Goal: Task Accomplishment & Management: Manage account settings

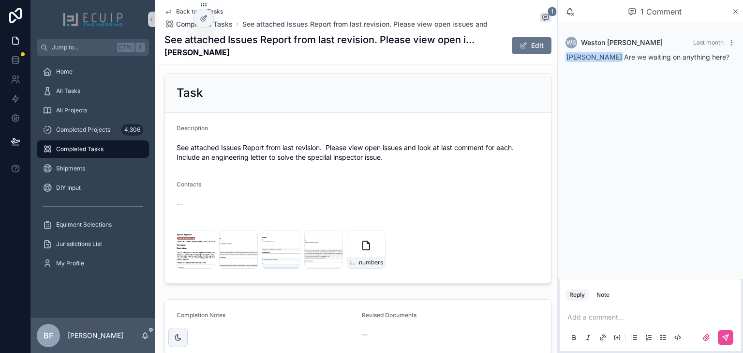
scroll to position [412, 0]
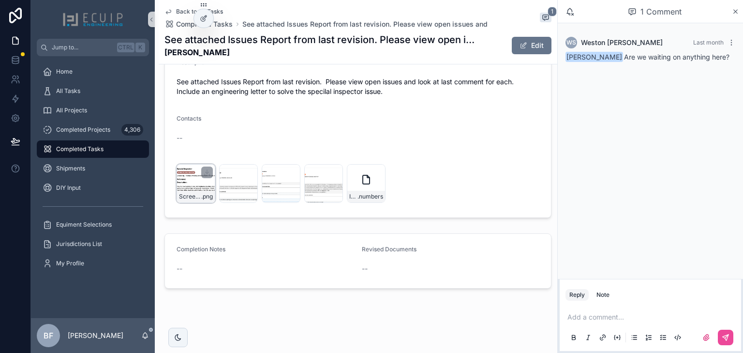
click at [187, 191] on div "Screenshot-2025-08-15-at-6.34.19-PM .png" at bounding box center [196, 197] width 38 height 12
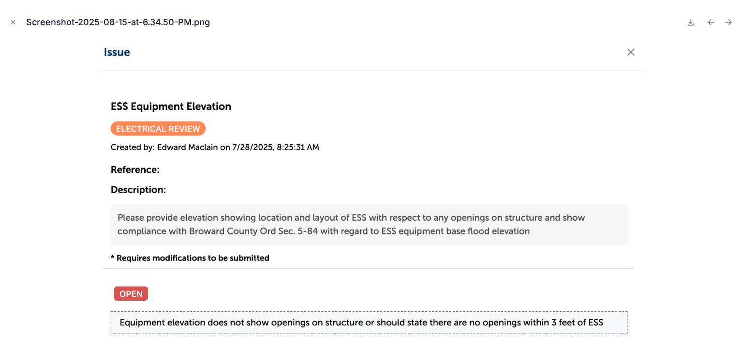
click at [283, 175] on img at bounding box center [371, 193] width 547 height 304
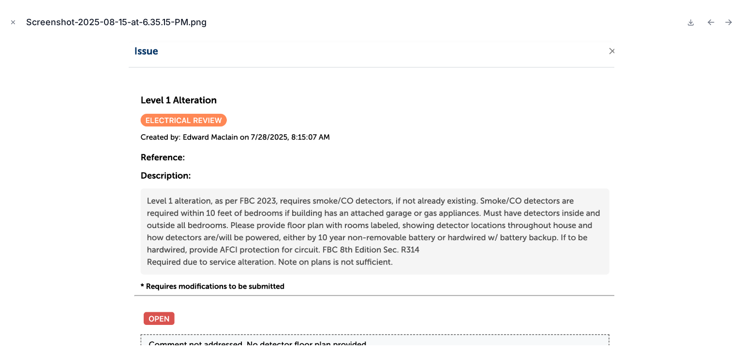
click at [213, 192] on img at bounding box center [371, 193] width 485 height 304
click at [277, 223] on img at bounding box center [371, 193] width 485 height 304
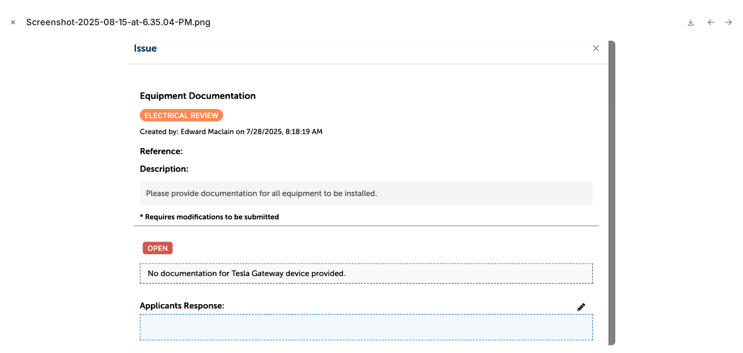
click at [13, 27] on button "Close modal" at bounding box center [13, 22] width 11 height 11
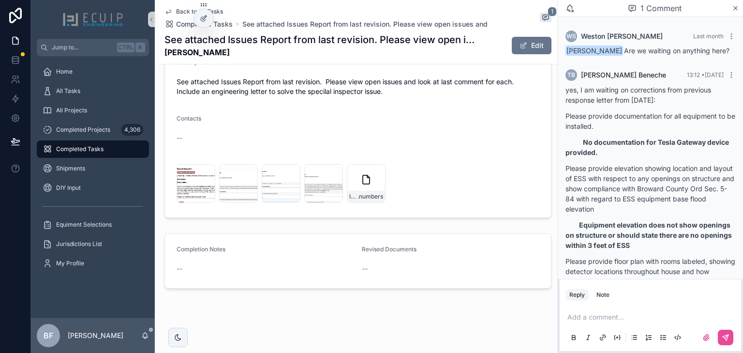
drag, startPoint x: 519, startPoint y: 49, endPoint x: 541, endPoint y: 74, distance: 33.3
click at [520, 49] on span "scrollable content" at bounding box center [524, 46] width 8 height 8
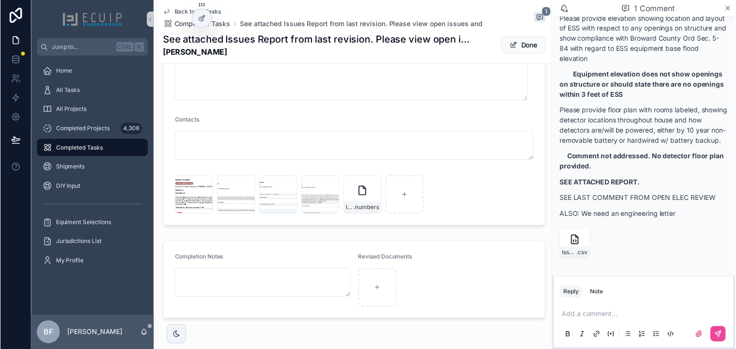
scroll to position [160, 0]
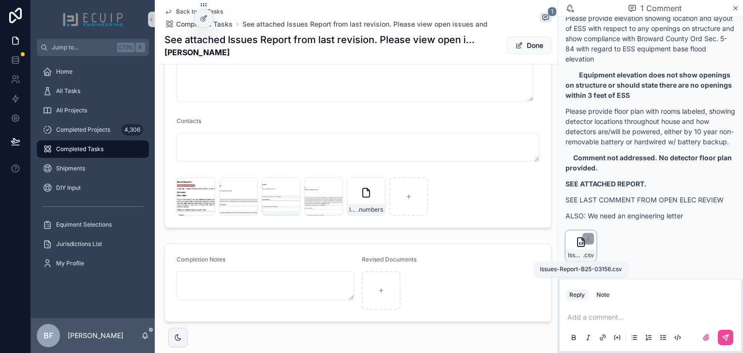
click at [585, 255] on span ".csv" at bounding box center [588, 255] width 11 height 8
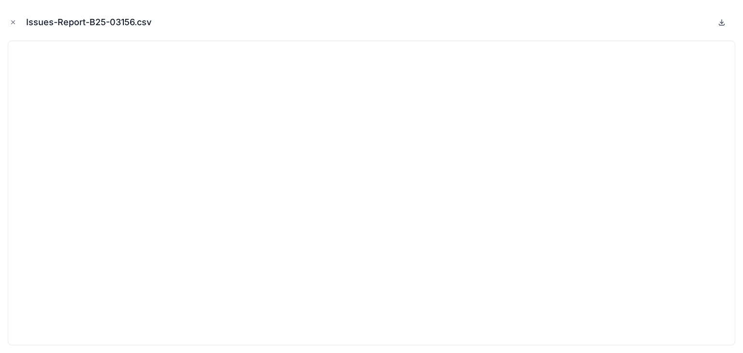
click at [722, 23] on icon at bounding box center [722, 22] width 0 height 4
click at [10, 23] on icon "Close modal" at bounding box center [13, 22] width 7 height 7
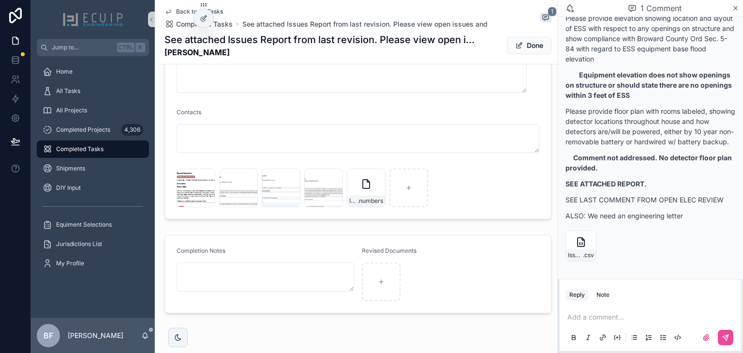
scroll to position [492, 0]
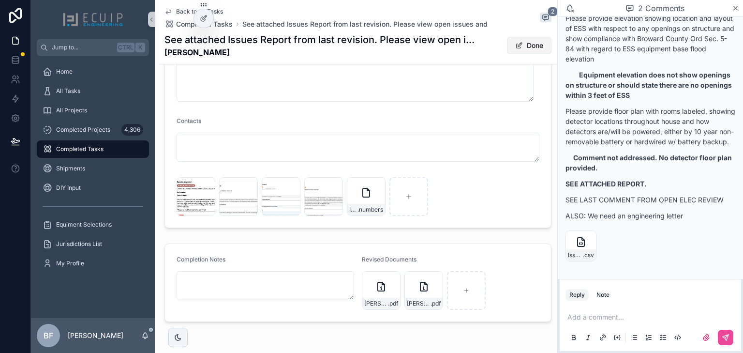
click at [519, 47] on button "Done" at bounding box center [529, 45] width 45 height 17
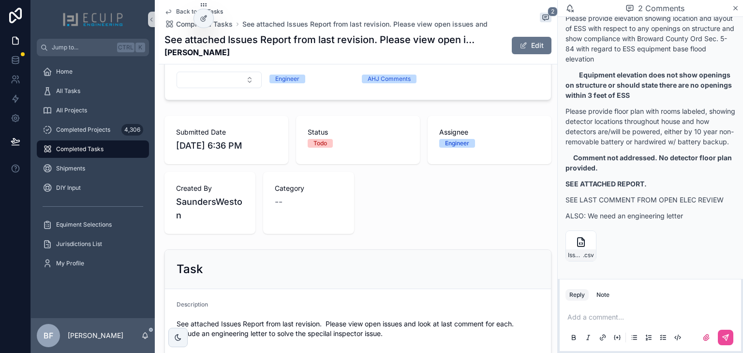
scroll to position [0, 0]
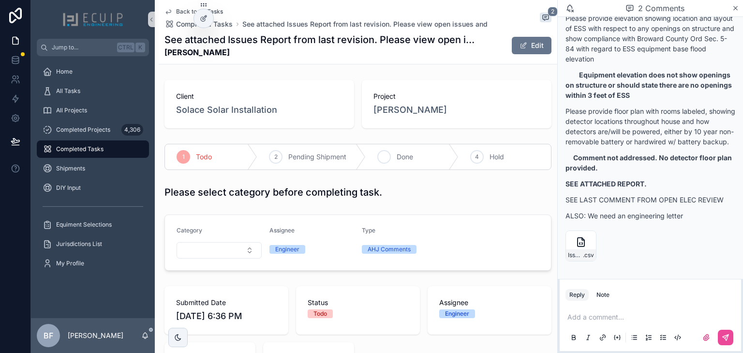
click at [397, 155] on span "Done" at bounding box center [405, 157] width 16 height 10
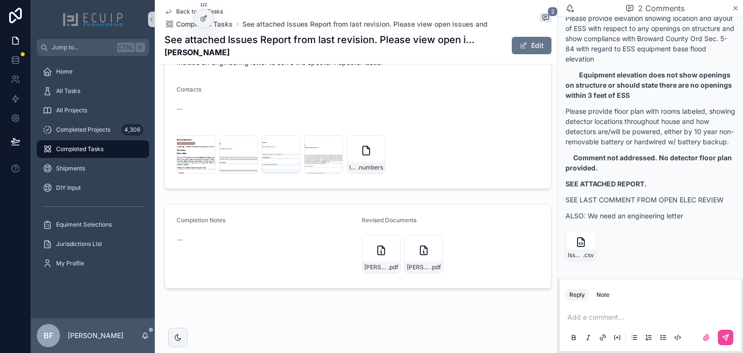
scroll to position [441, 0]
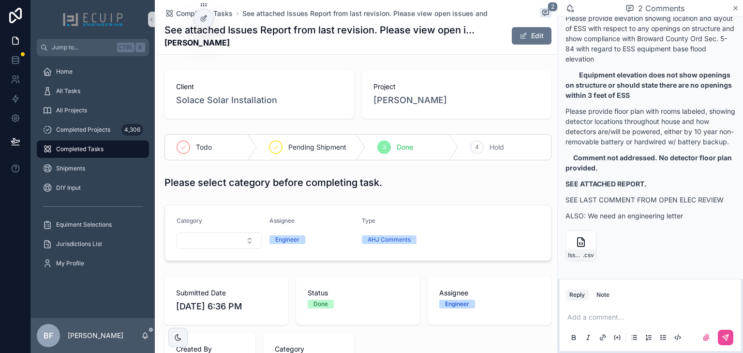
scroll to position [160, 0]
click at [669, 312] on p "scrollable content" at bounding box center [653, 317] width 170 height 10
click at [675, 290] on span "[PERSON_NAME]" at bounding box center [717, 291] width 117 height 10
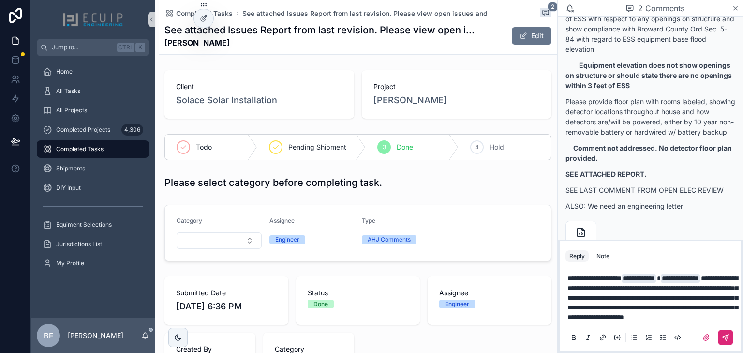
click at [723, 334] on icon "scrollable content" at bounding box center [726, 337] width 8 height 8
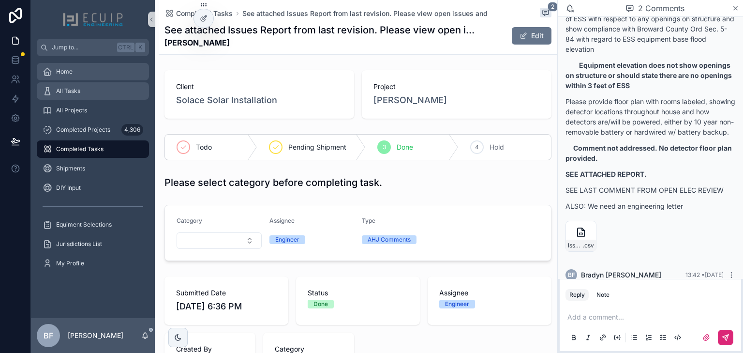
drag, startPoint x: 88, startPoint y: 96, endPoint x: 92, endPoint y: 69, distance: 27.5
click at [88, 96] on div "All Tasks" at bounding box center [93, 90] width 101 height 15
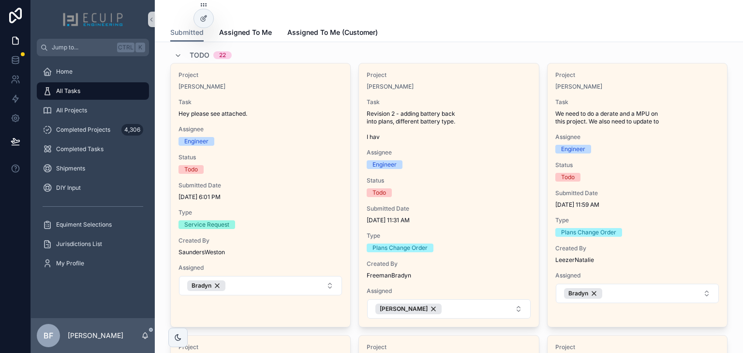
scroll to position [39, 0]
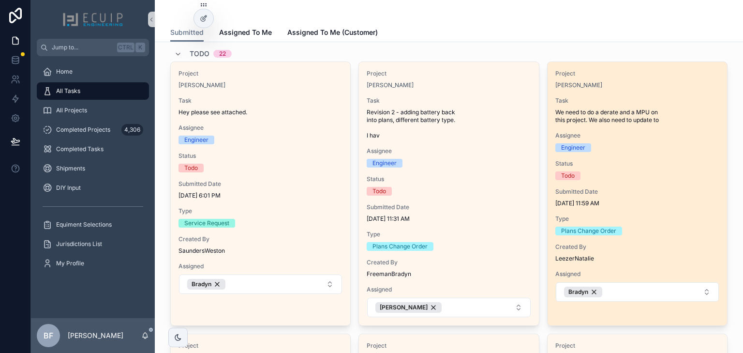
click at [660, 95] on div "Project [PERSON_NAME] Task We need to do a derate and a MPU on this project. We…" at bounding box center [638, 186] width 180 height 248
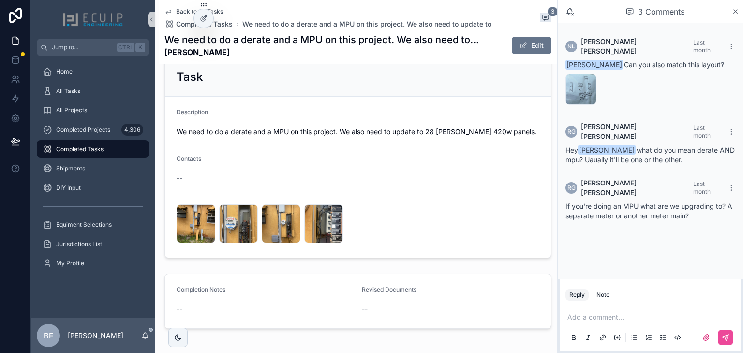
scroll to position [387, 0]
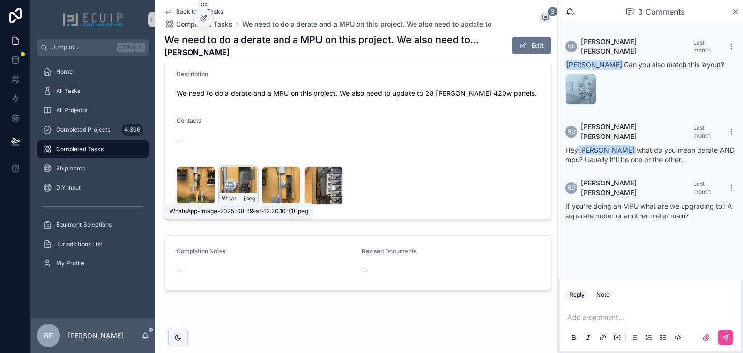
click at [235, 197] on span "WhatsApp-Image-2025-08-19-at-12.20.10-(1)" at bounding box center [232, 199] width 21 height 8
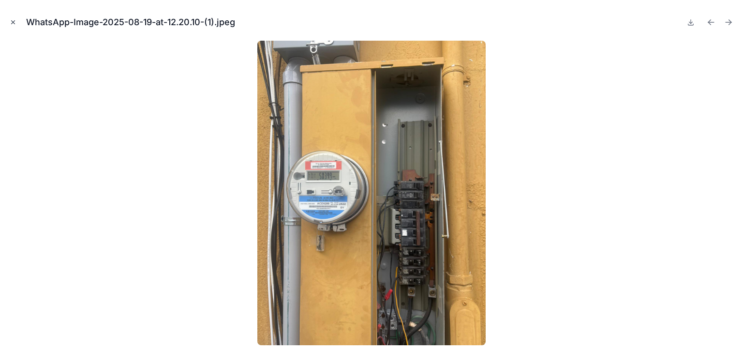
click at [12, 19] on icon "Close modal" at bounding box center [13, 22] width 7 height 7
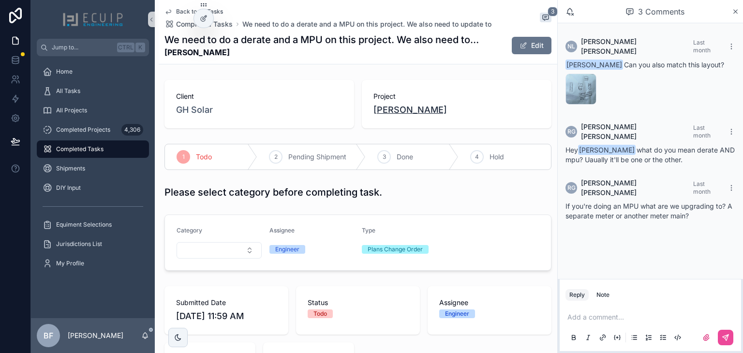
click at [389, 116] on span "[PERSON_NAME]" at bounding box center [411, 110] width 74 height 14
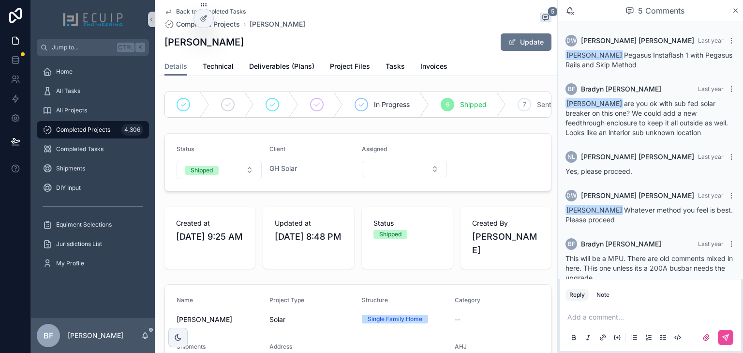
scroll to position [17, 0]
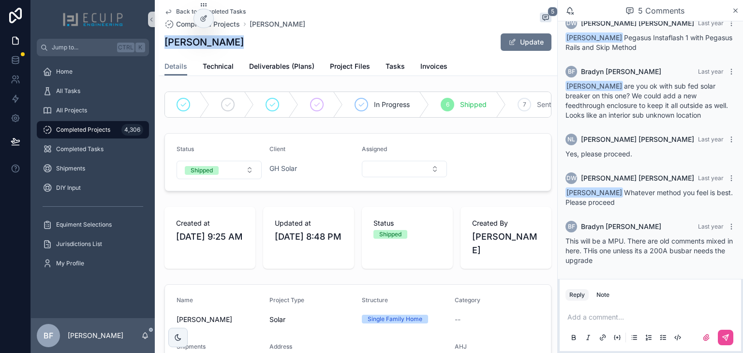
drag, startPoint x: 203, startPoint y: 43, endPoint x: 164, endPoint y: 44, distance: 39.7
click at [164, 44] on div "Back to Completed Tasks Completed Projects [PERSON_NAME] 5 [PERSON_NAME] Update…" at bounding box center [358, 38] width 399 height 76
copy h1 "[PERSON_NAME]"
click at [399, 68] on span "Tasks" at bounding box center [395, 66] width 19 height 10
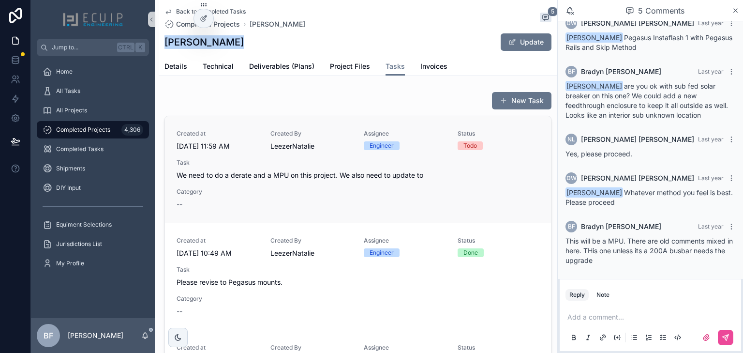
click at [419, 150] on div "Assignee Engineer" at bounding box center [405, 140] width 82 height 21
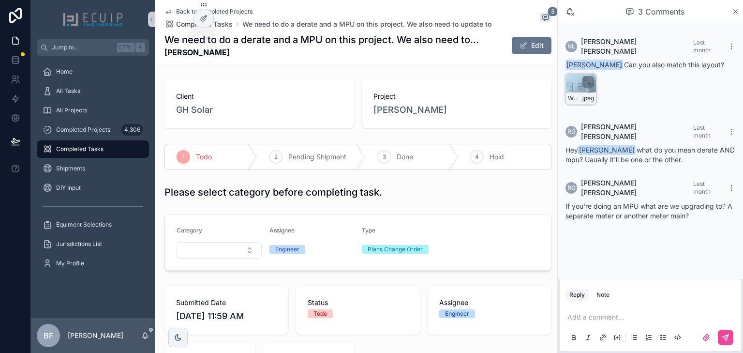
click at [567, 92] on div "WhatsApp-Image-2025-08-27-at-11.45.06 .jpeg" at bounding box center [581, 98] width 30 height 12
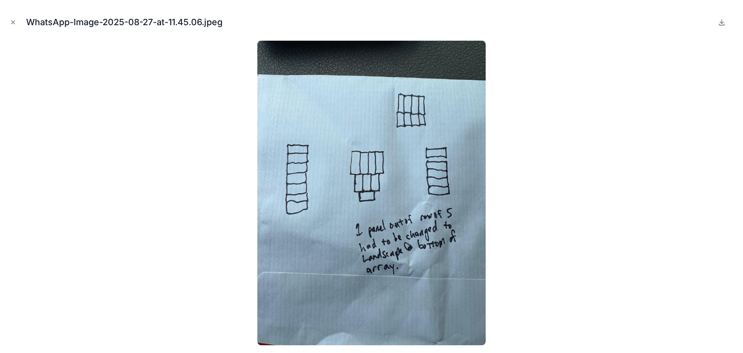
click at [724, 29] on div "WhatsApp-Image-2025-08-27-at-11.45.06.jpeg" at bounding box center [372, 22] width 728 height 29
click at [724, 26] on button at bounding box center [722, 22] width 12 height 12
click at [11, 19] on icon "Close modal" at bounding box center [13, 22] width 7 height 7
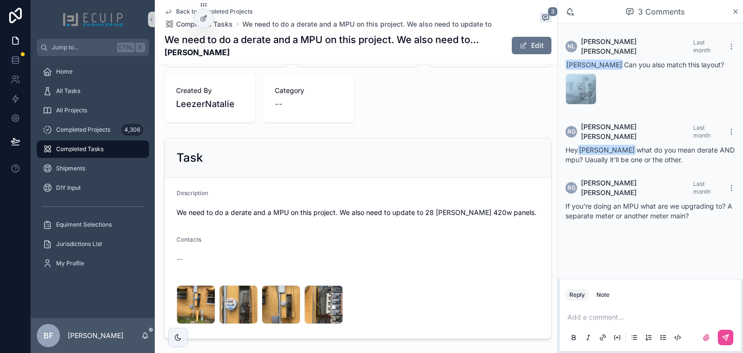
scroll to position [271, 0]
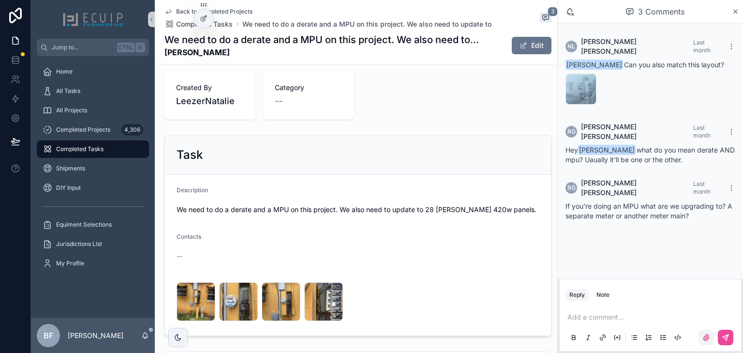
click at [702, 334] on label "scrollable content" at bounding box center [706, 337] width 15 height 15
click at [0, 0] on input "scrollable content" at bounding box center [0, 0] width 0 height 0
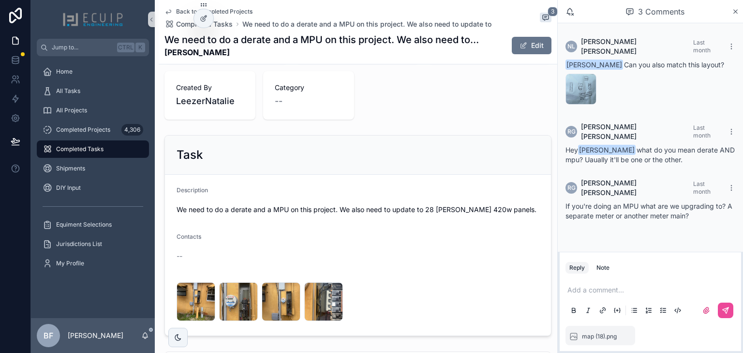
click at [631, 283] on div "Add a comment..." at bounding box center [651, 299] width 170 height 41
click at [631, 287] on p "scrollable content" at bounding box center [653, 290] width 170 height 10
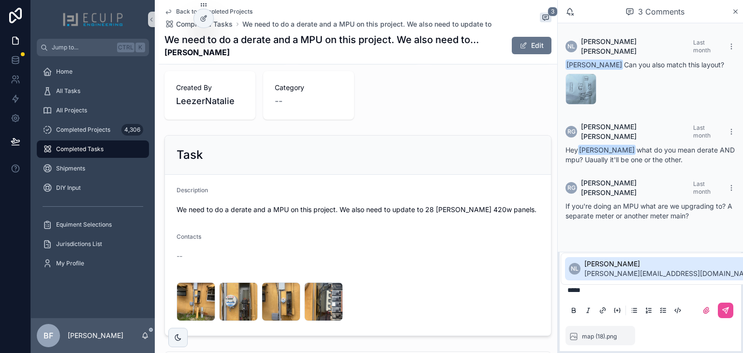
click at [612, 262] on span "[PERSON_NAME]" at bounding box center [671, 264] width 172 height 10
click at [650, 262] on span "[PERSON_NAME]" at bounding box center [721, 264] width 172 height 10
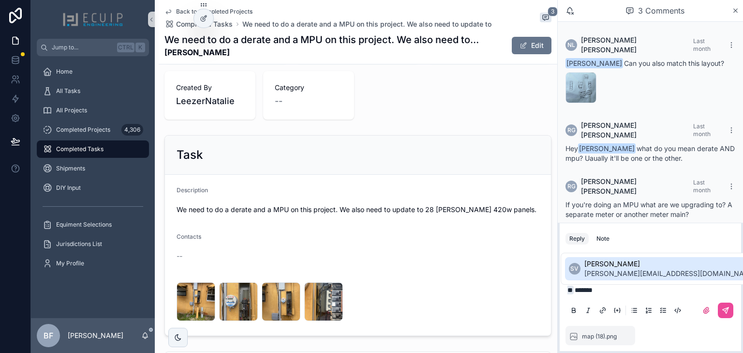
click at [621, 257] on li "SV [PERSON_NAME] [PERSON_NAME][EMAIL_ADDRESS][DOMAIN_NAME]" at bounding box center [662, 268] width 195 height 23
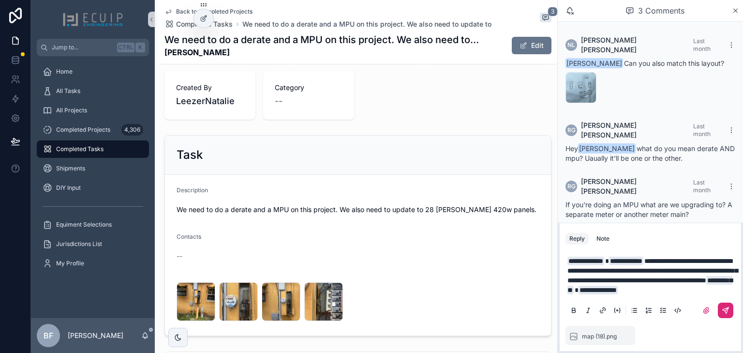
click at [726, 306] on icon "scrollable content" at bounding box center [726, 310] width 8 height 8
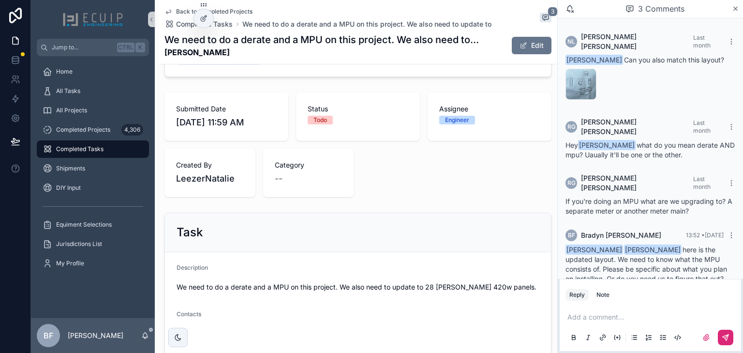
scroll to position [0, 0]
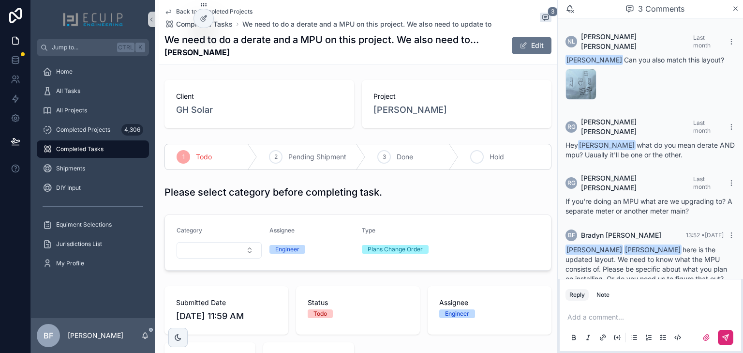
click at [499, 162] on div "4 Hold" at bounding box center [505, 156] width 92 height 25
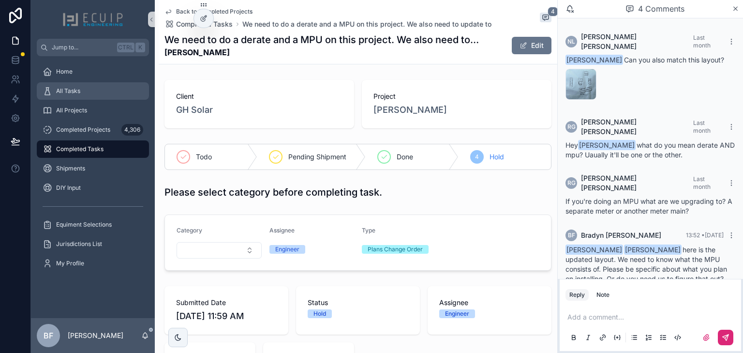
click at [72, 98] on div "All Tasks" at bounding box center [93, 90] width 101 height 15
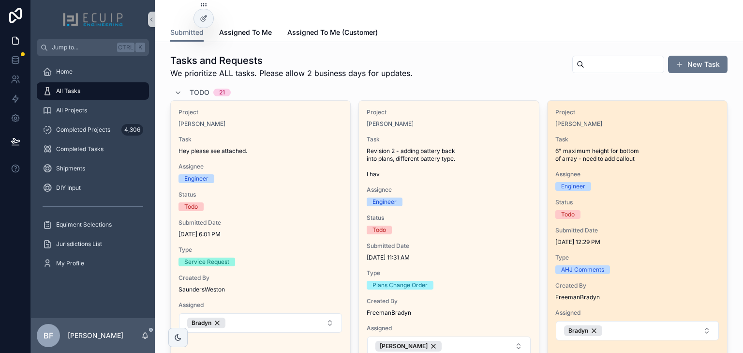
click at [674, 131] on div "Project [PERSON_NAME] Task 6" maximum height for bottom of array - need to add …" at bounding box center [638, 225] width 180 height 248
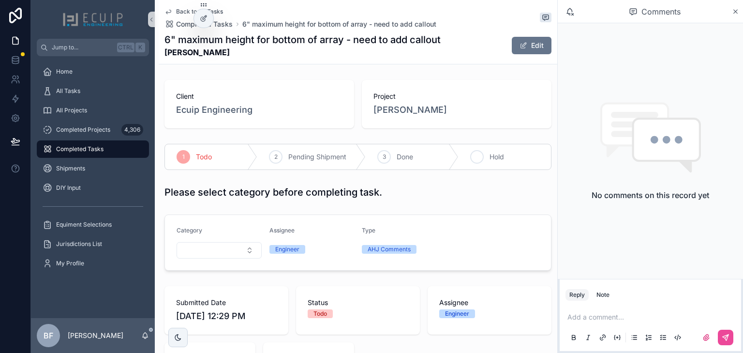
click at [494, 147] on div "4 Hold" at bounding box center [505, 156] width 92 height 25
click at [114, 93] on div "All Tasks" at bounding box center [93, 90] width 101 height 15
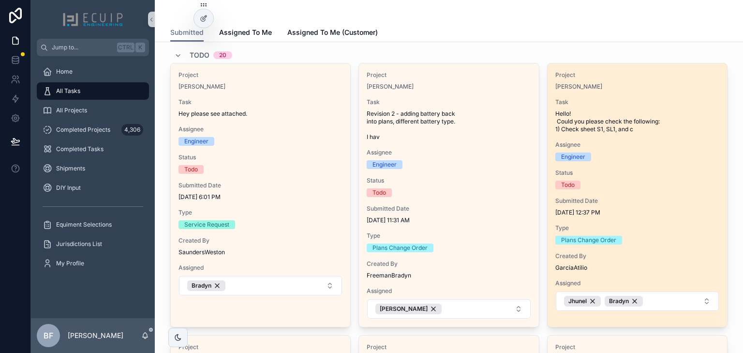
scroll to position [39, 0]
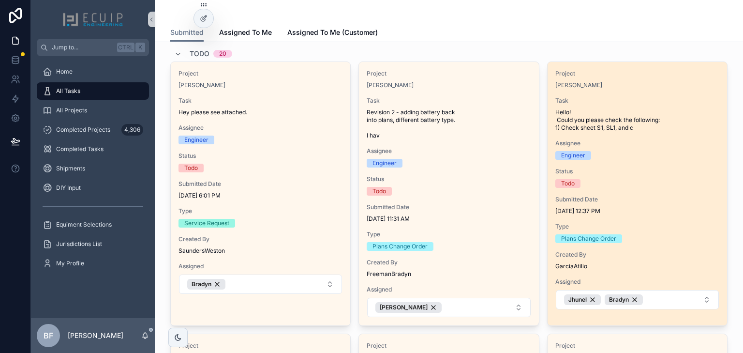
click at [657, 97] on span "Task" at bounding box center [637, 101] width 164 height 8
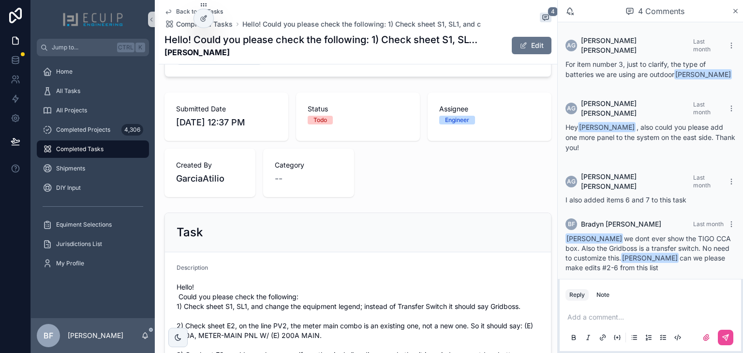
scroll to position [387, 0]
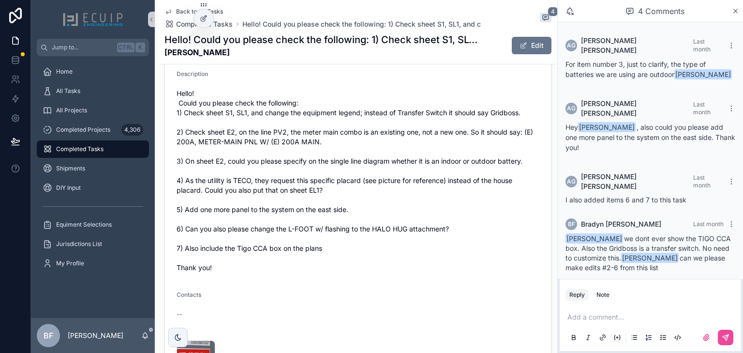
click at [498, 316] on div "--" at bounding box center [358, 314] width 363 height 10
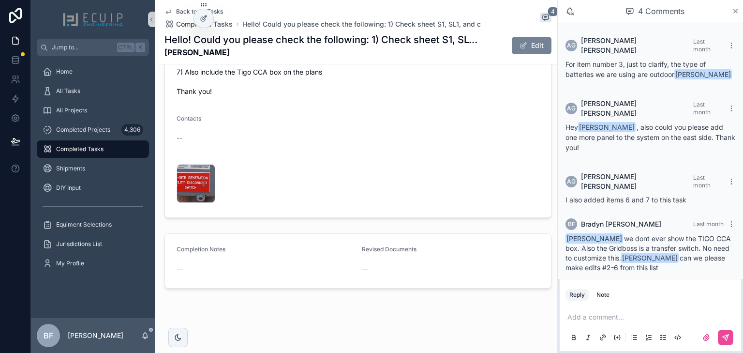
click at [533, 51] on button "Edit" at bounding box center [532, 45] width 40 height 17
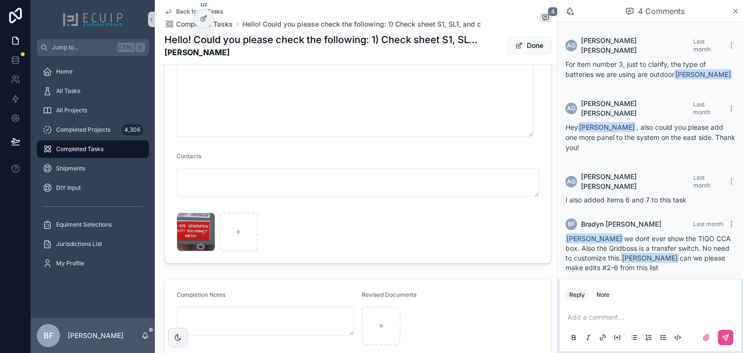
scroll to position [714, 0]
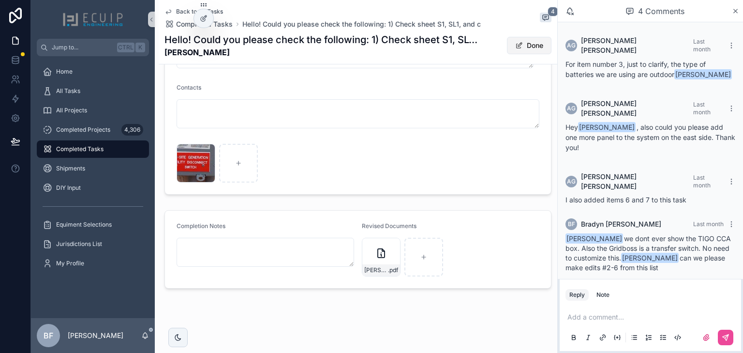
click at [523, 45] on button "Done" at bounding box center [529, 45] width 45 height 17
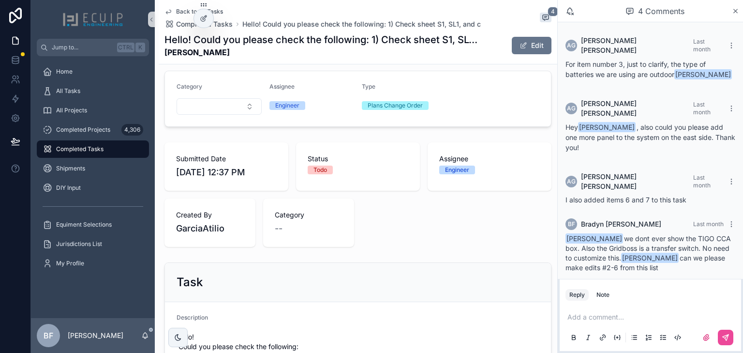
scroll to position [0, 0]
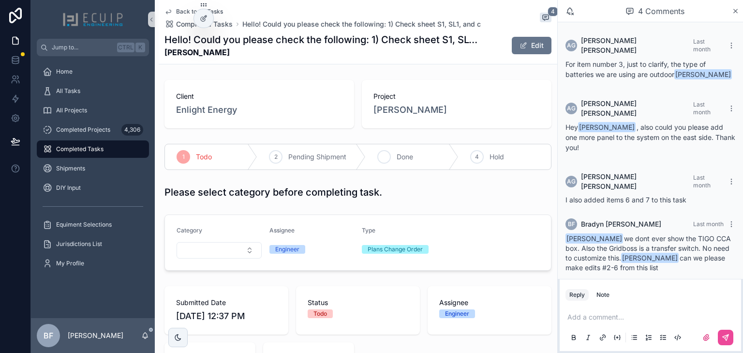
click at [385, 157] on icon "scrollable content" at bounding box center [384, 157] width 8 height 8
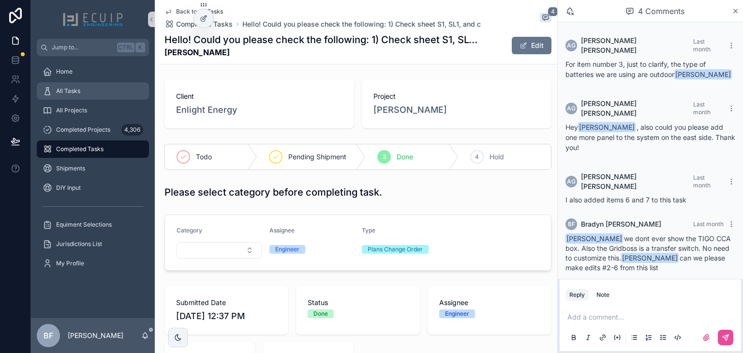
click at [83, 99] on link "All Tasks" at bounding box center [93, 90] width 112 height 17
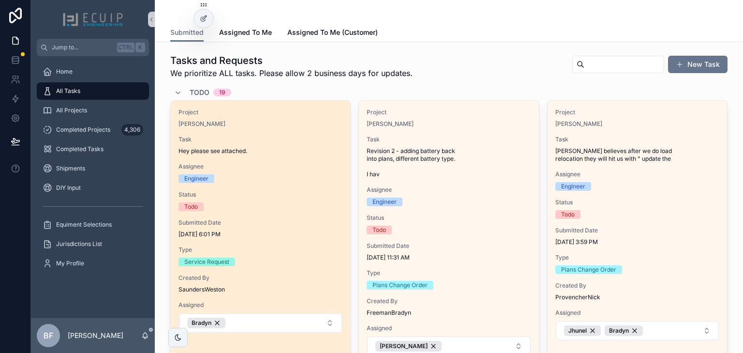
scroll to position [271, 0]
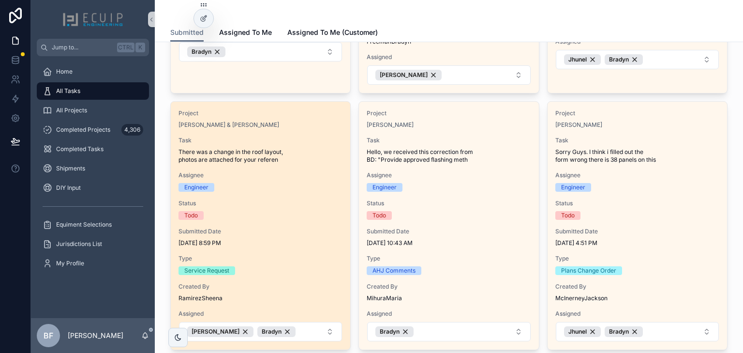
click at [299, 137] on span "Task" at bounding box center [261, 140] width 164 height 8
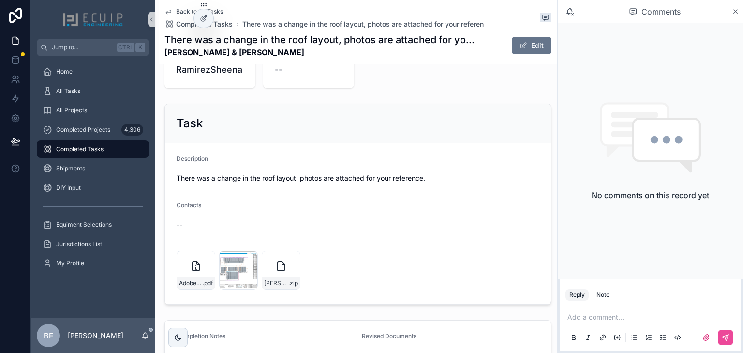
scroll to position [310, 0]
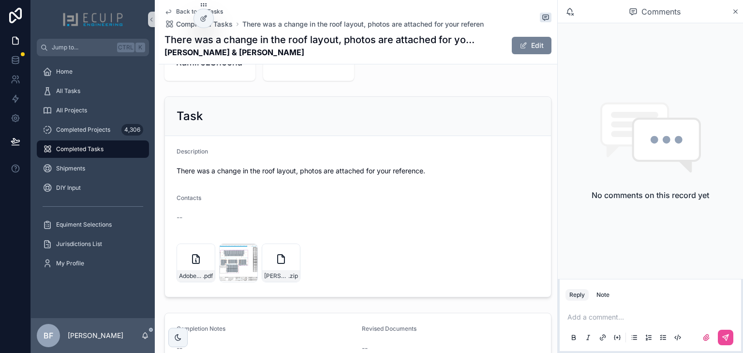
click at [525, 48] on button "Edit" at bounding box center [532, 45] width 40 height 17
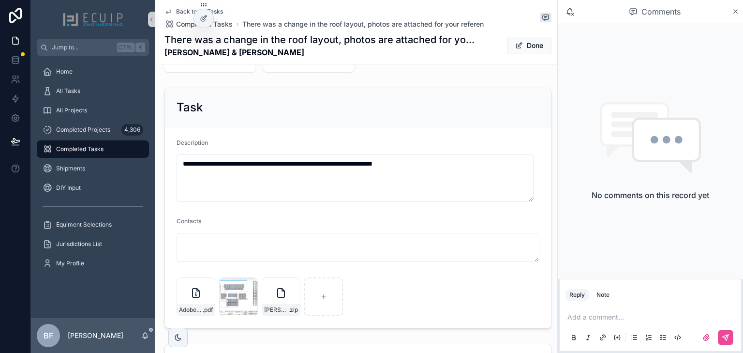
scroll to position [463, 0]
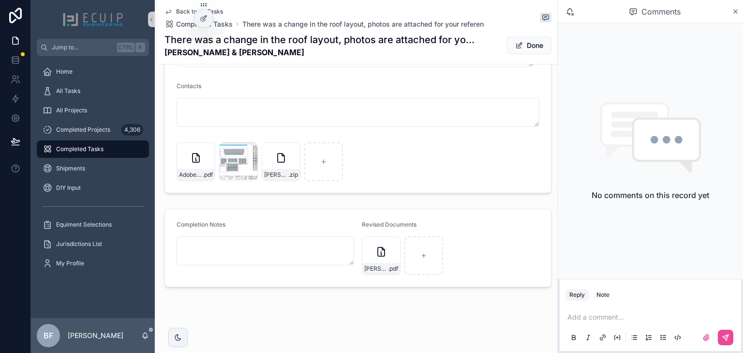
drag, startPoint x: 526, startPoint y: 45, endPoint x: 526, endPoint y: 57, distance: 12.6
click at [526, 45] on button "Done" at bounding box center [529, 45] width 45 height 17
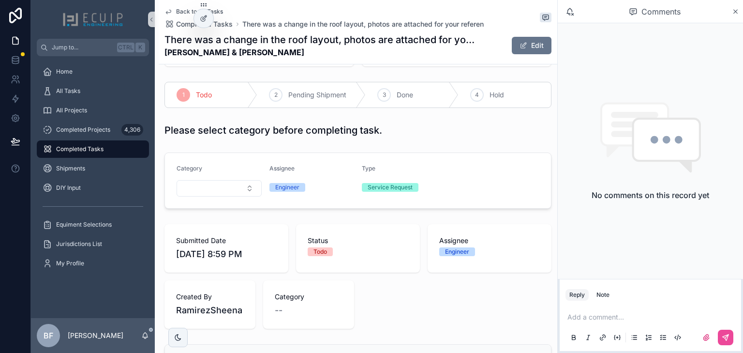
scroll to position [0, 0]
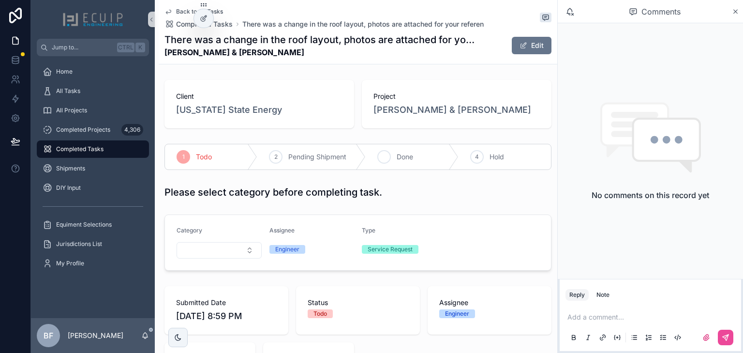
click at [390, 168] on div "3 Done" at bounding box center [412, 156] width 92 height 25
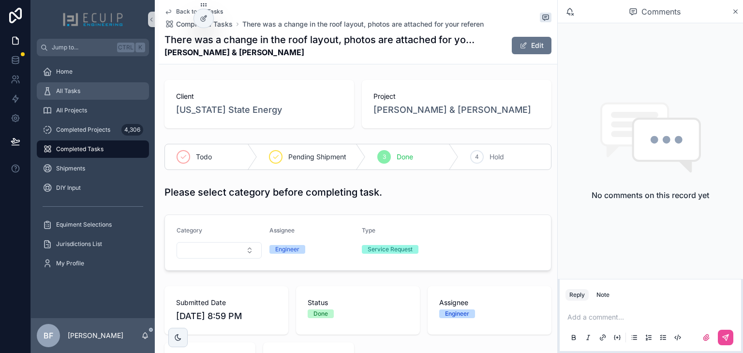
click at [99, 91] on div "All Tasks" at bounding box center [93, 90] width 101 height 15
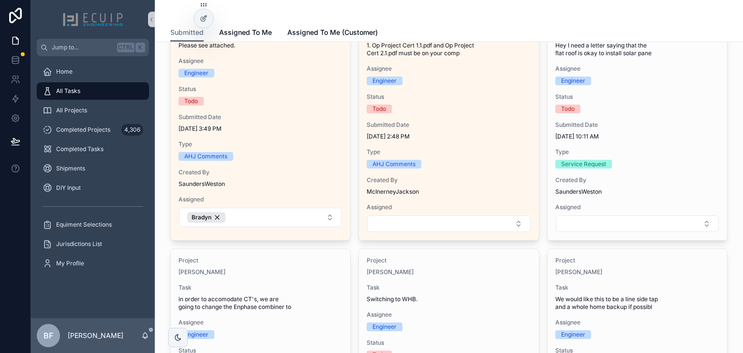
scroll to position [1045, 0]
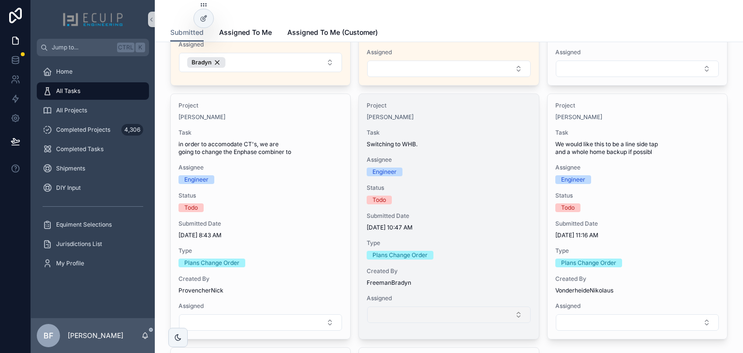
click at [418, 309] on button "Select Button" at bounding box center [448, 314] width 163 height 16
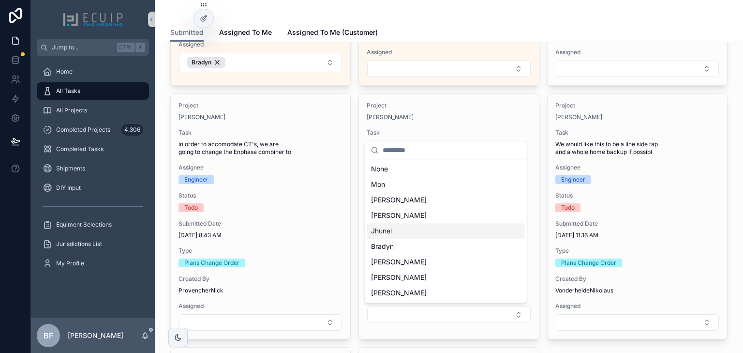
click at [403, 233] on div "Jhunel" at bounding box center [446, 230] width 158 height 15
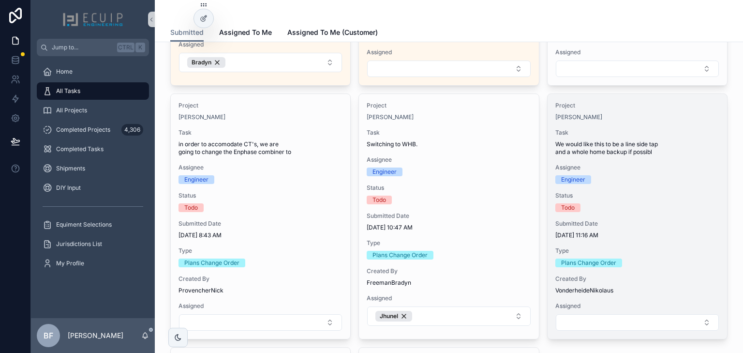
click at [673, 151] on span "We would like this to be a line side tap and a whole home backup if possibl" at bounding box center [637, 147] width 164 height 15
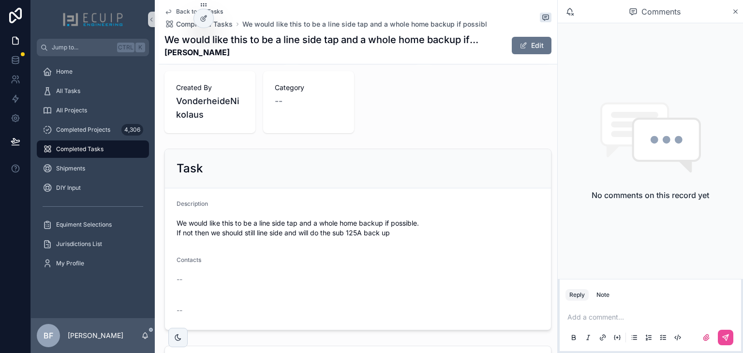
scroll to position [39, 0]
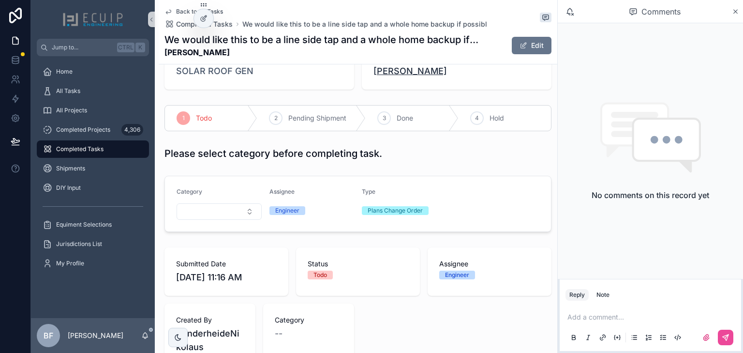
click at [394, 75] on span "[PERSON_NAME]" at bounding box center [411, 71] width 74 height 14
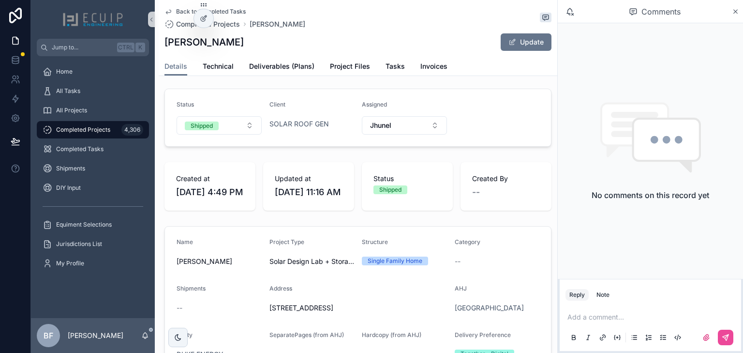
scroll to position [39, 0]
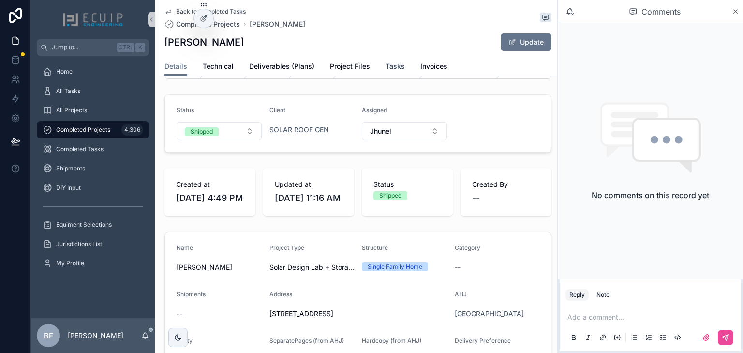
click at [387, 64] on span "Tasks" at bounding box center [395, 66] width 19 height 10
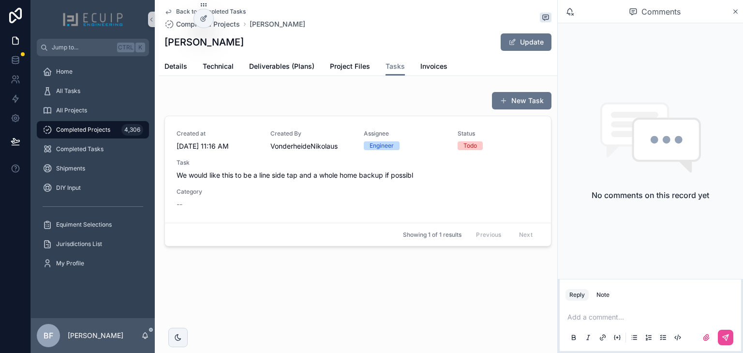
click at [324, 168] on div "Task We would like this to be a line side tap and a whole home backup if possibl" at bounding box center [358, 169] width 363 height 21
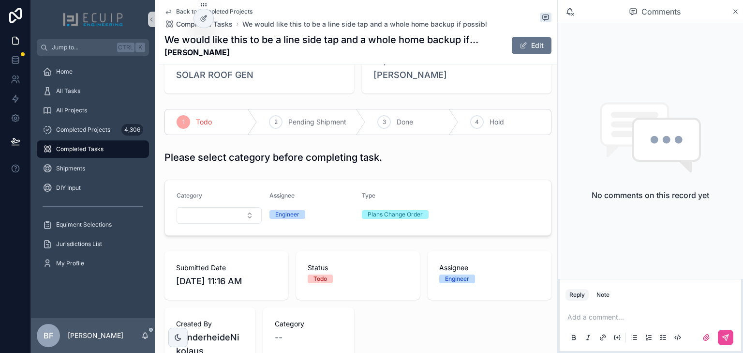
scroll to position [39, 0]
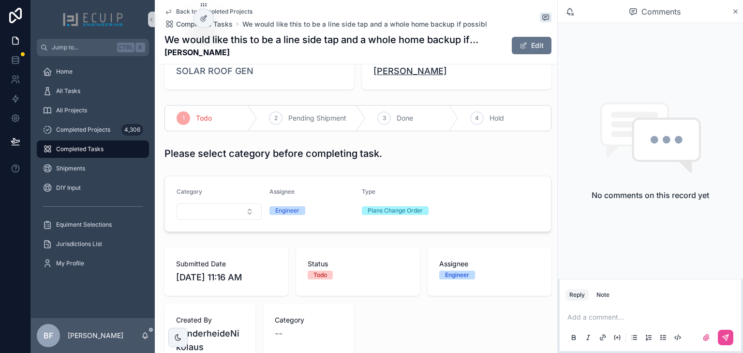
click at [400, 75] on span "[PERSON_NAME]" at bounding box center [411, 71] width 74 height 14
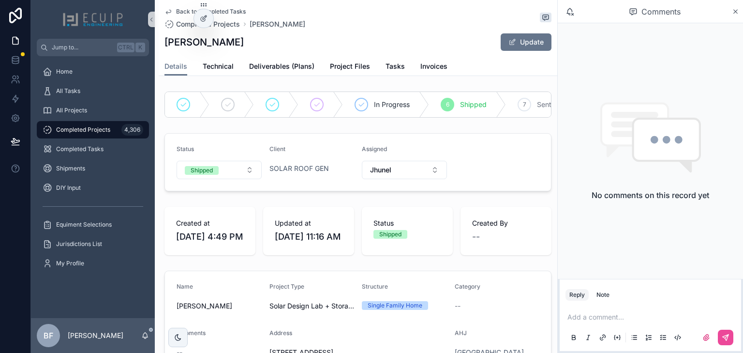
click at [339, 55] on div "Back to Completed Tasks Completed Projects [PERSON_NAME] [PERSON_NAME] Update" at bounding box center [358, 28] width 387 height 57
click at [346, 65] on span "Project Files" at bounding box center [350, 66] width 40 height 10
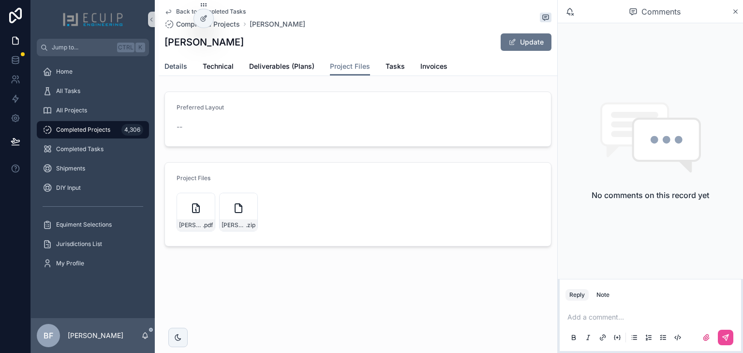
click at [169, 68] on span "Details" at bounding box center [176, 66] width 23 height 10
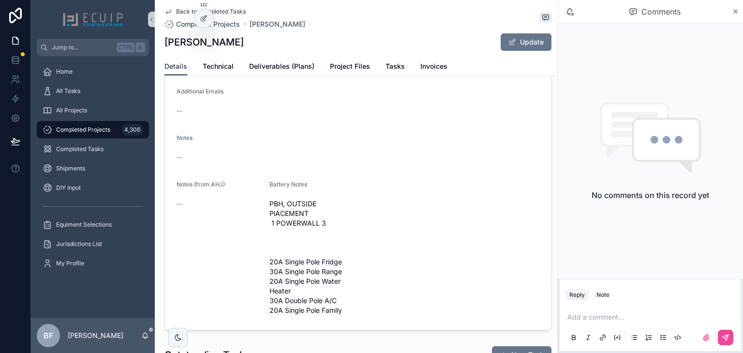
scroll to position [348, 0]
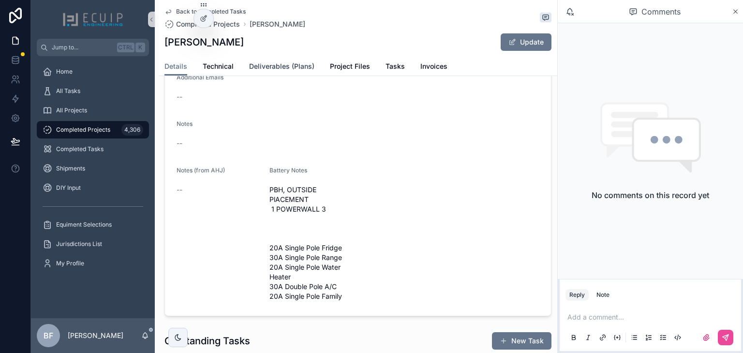
click at [277, 62] on span "Deliverables (Plans)" at bounding box center [281, 66] width 65 height 10
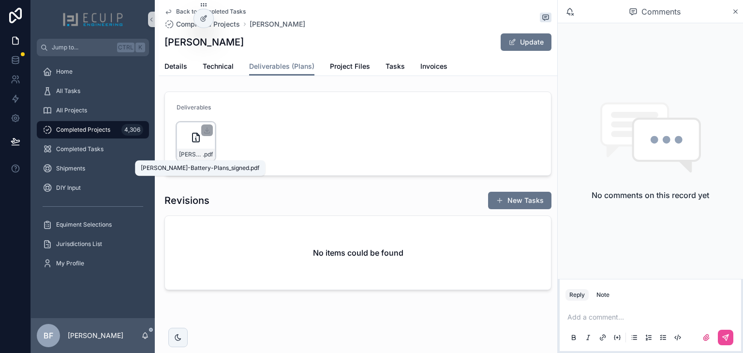
click at [181, 151] on span "[PERSON_NAME]-Battery-Plans_signed" at bounding box center [191, 154] width 24 height 8
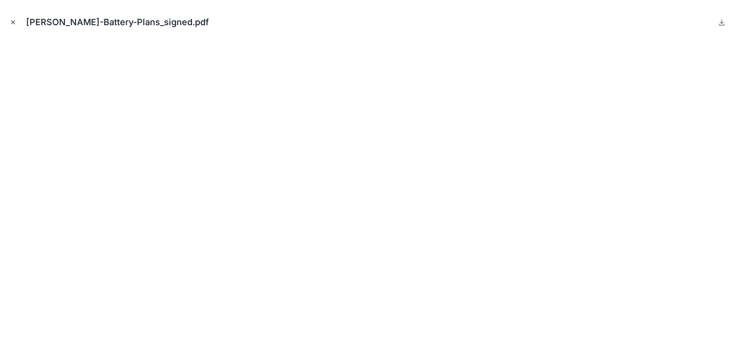
click at [14, 21] on icon "Close modal" at bounding box center [13, 22] width 3 height 3
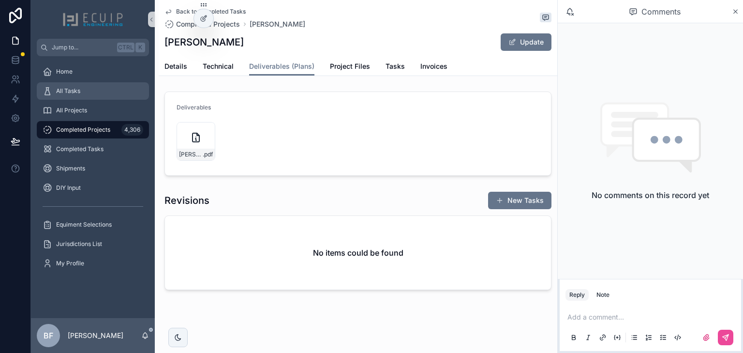
drag, startPoint x: 77, startPoint y: 85, endPoint x: 81, endPoint y: 90, distance: 6.2
click at [77, 85] on div "All Tasks" at bounding box center [93, 90] width 101 height 15
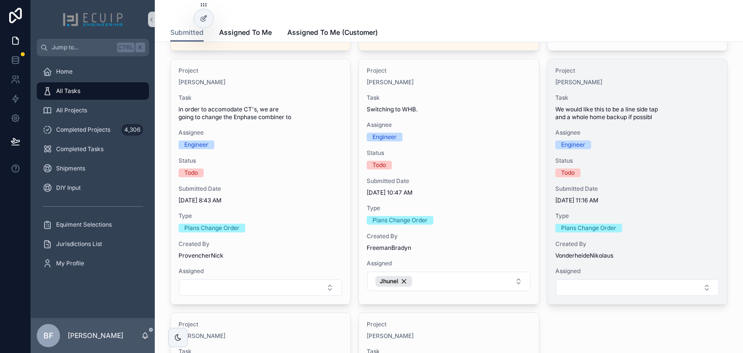
scroll to position [1084, 0]
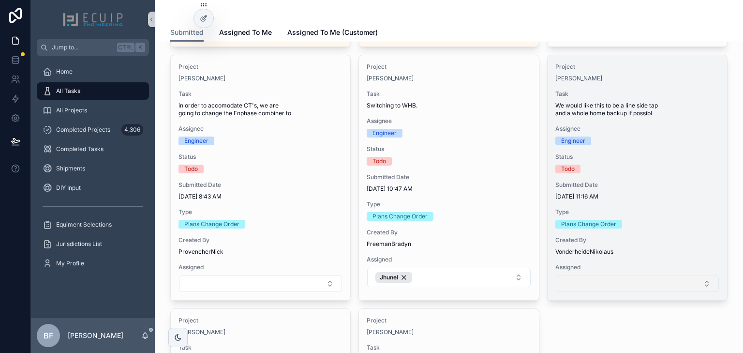
click at [587, 280] on button "Select Button" at bounding box center [637, 283] width 163 height 16
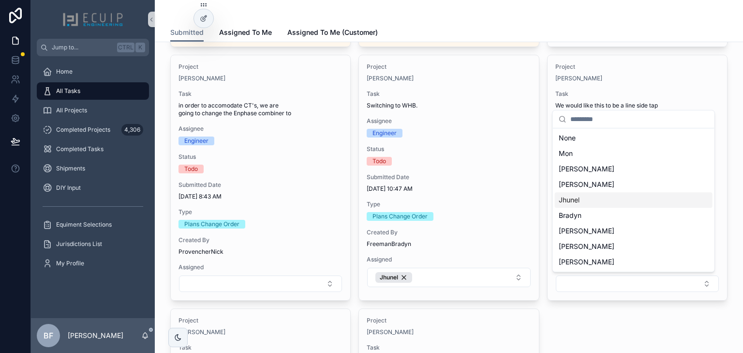
click at [585, 204] on div "Jhunel" at bounding box center [634, 199] width 158 height 15
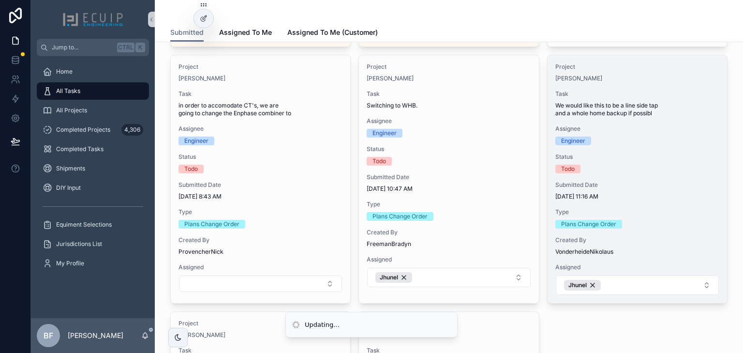
click at [678, 83] on div "Project [PERSON_NAME] Task We would like this to be a line side tap and a whole…" at bounding box center [638, 179] width 180 height 248
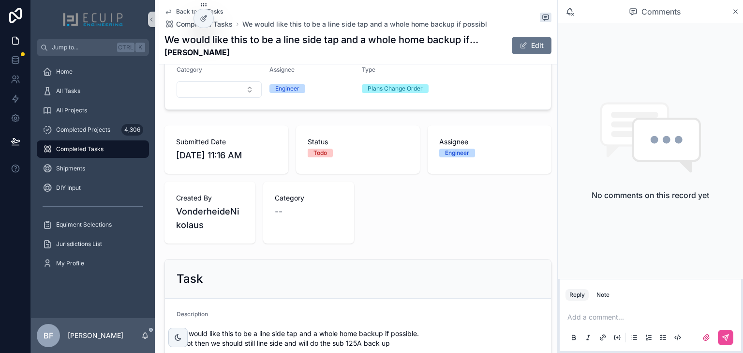
scroll to position [151, 0]
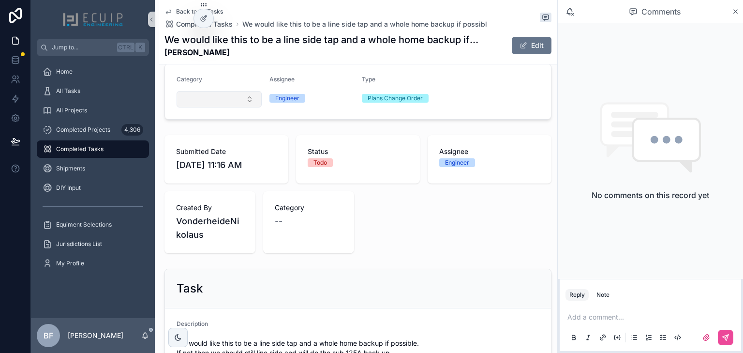
click at [220, 103] on button "Select Button" at bounding box center [219, 99] width 85 height 16
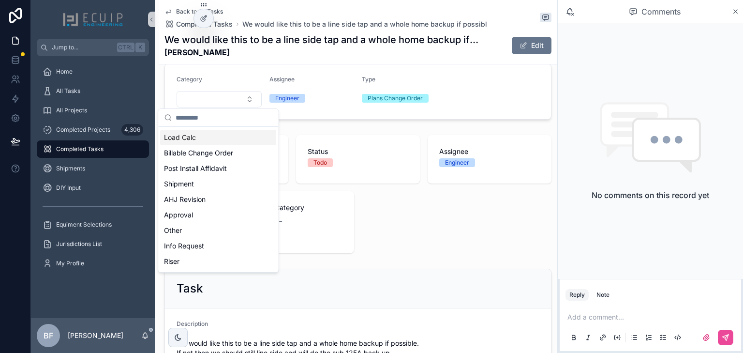
scroll to position [155, 0]
click at [213, 144] on div "Billable Change Order" at bounding box center [218, 151] width 116 height 15
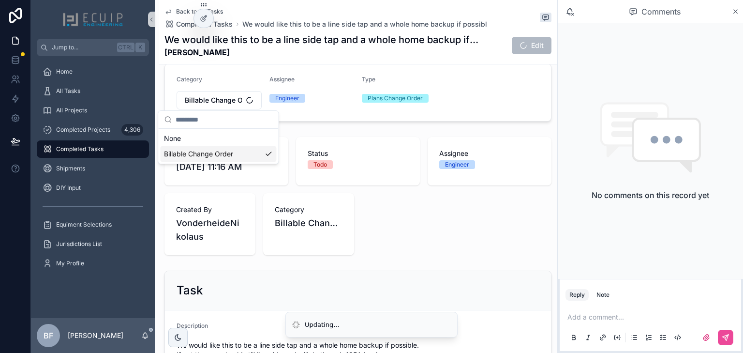
scroll to position [0, 0]
click at [85, 84] on div "All Tasks" at bounding box center [93, 90] width 101 height 15
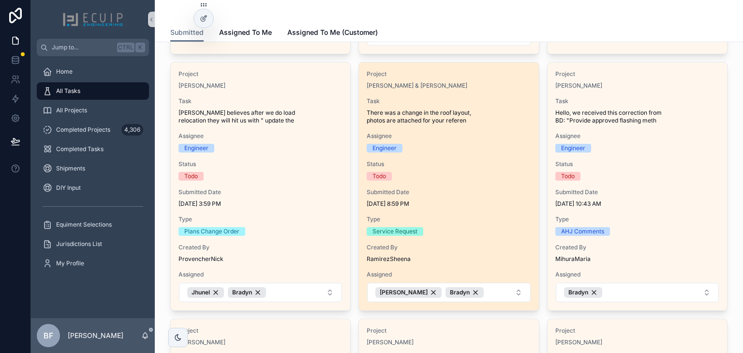
scroll to position [310, 0]
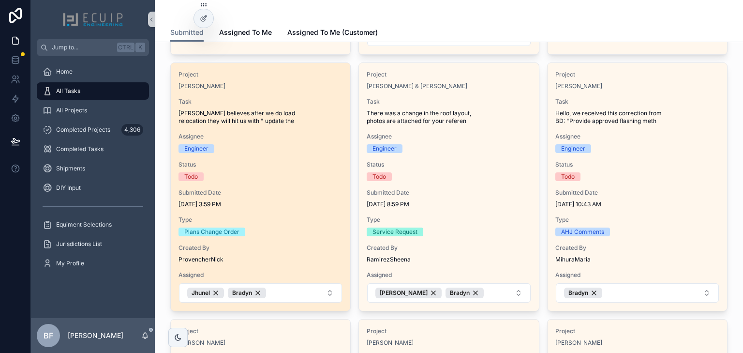
click at [296, 98] on span "Task" at bounding box center [261, 102] width 164 height 8
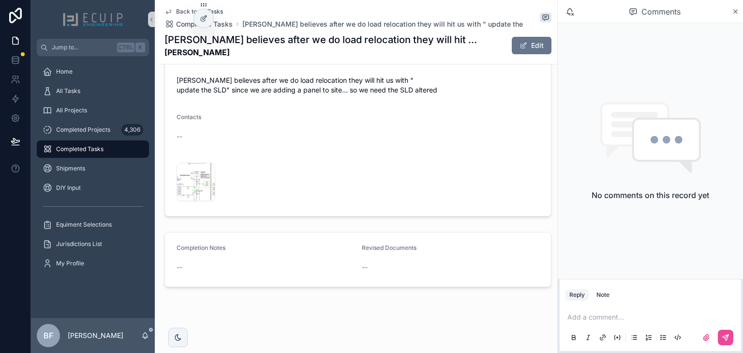
scroll to position [412, 0]
click at [193, 193] on span "Butler-changes" at bounding box center [191, 195] width 24 height 8
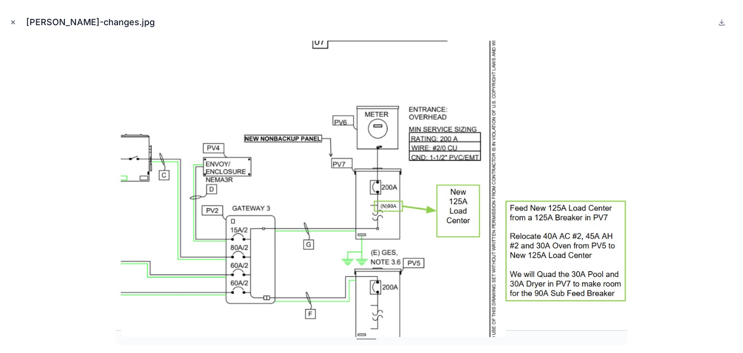
click at [9, 18] on button "Close modal" at bounding box center [13, 22] width 11 height 11
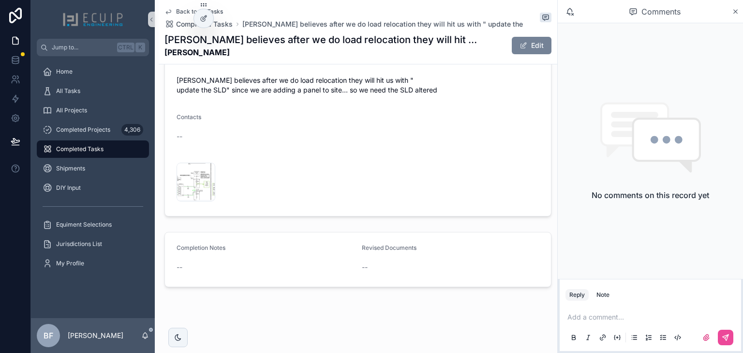
click at [528, 52] on button "Edit" at bounding box center [532, 45] width 40 height 17
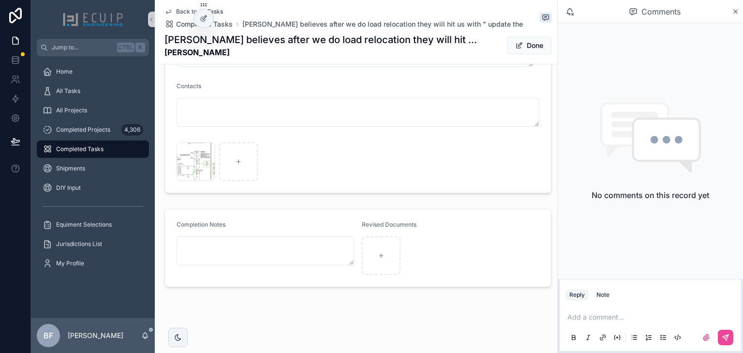
scroll to position [515, 0]
click at [512, 41] on button "Done" at bounding box center [529, 45] width 45 height 17
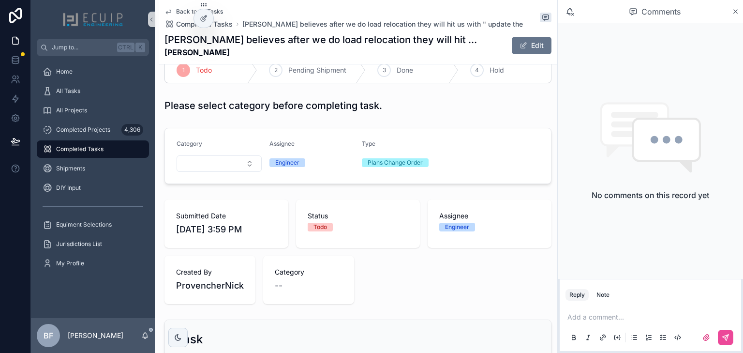
scroll to position [0, 0]
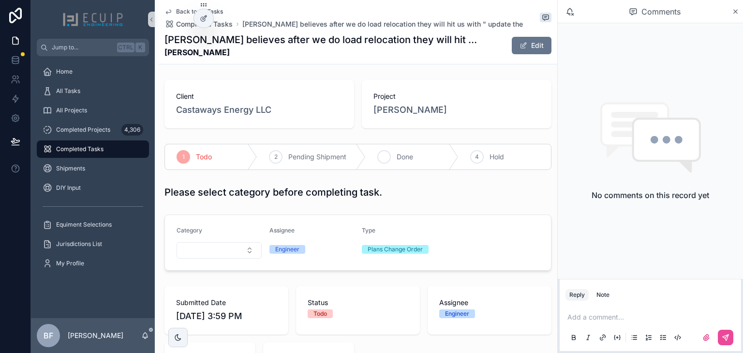
click at [404, 153] on span "Done" at bounding box center [405, 157] width 16 height 10
click at [100, 93] on div "All Tasks" at bounding box center [93, 90] width 101 height 15
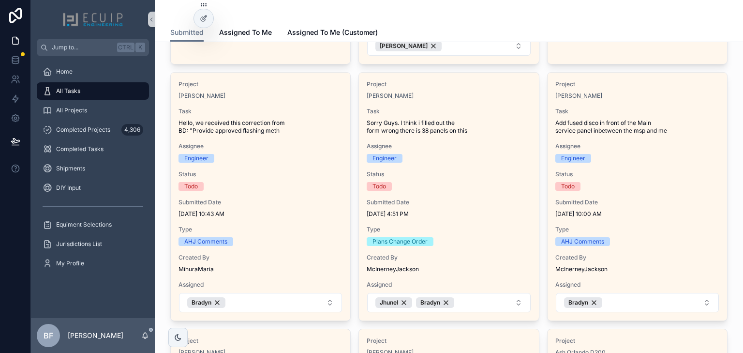
scroll to position [310, 0]
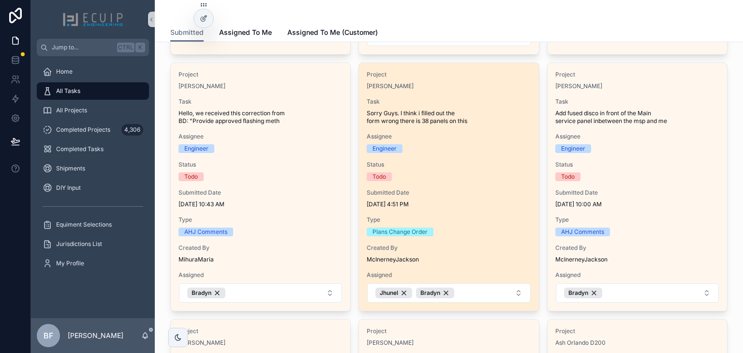
click at [490, 162] on span "Status" at bounding box center [449, 165] width 164 height 8
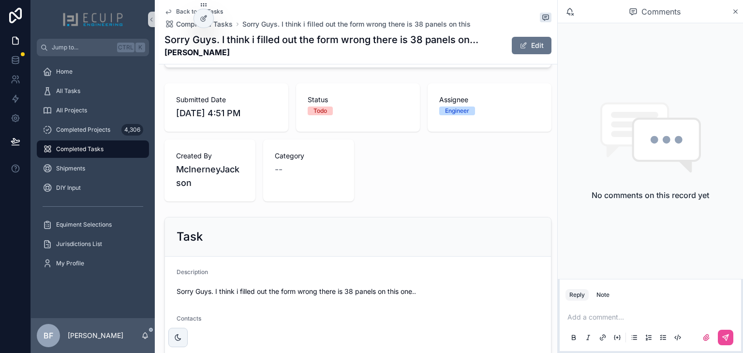
scroll to position [116, 0]
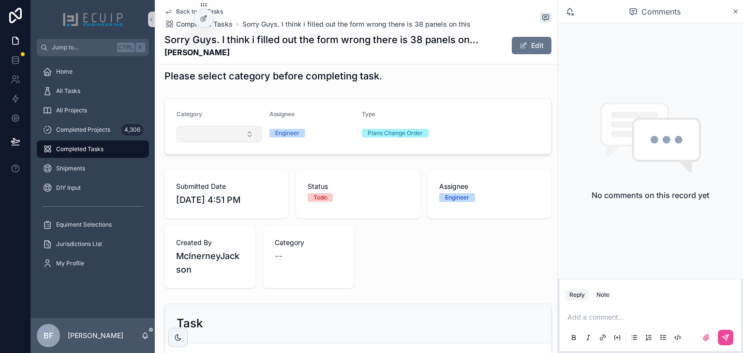
click at [236, 139] on button "Select Button" at bounding box center [219, 134] width 85 height 16
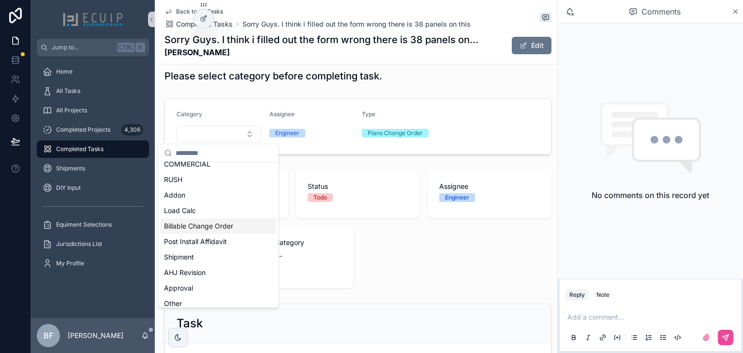
click at [226, 228] on span "Billable Change Order" at bounding box center [198, 226] width 69 height 10
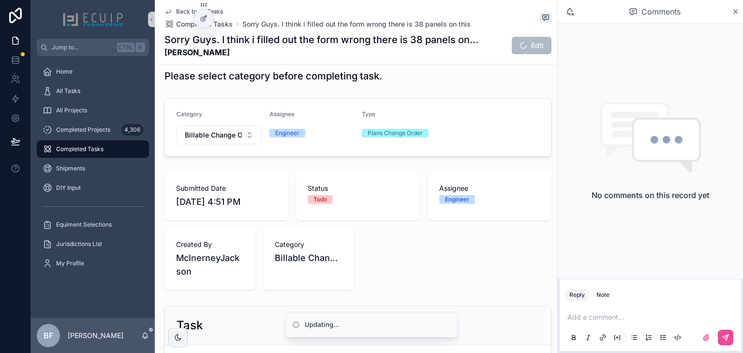
scroll to position [348, 0]
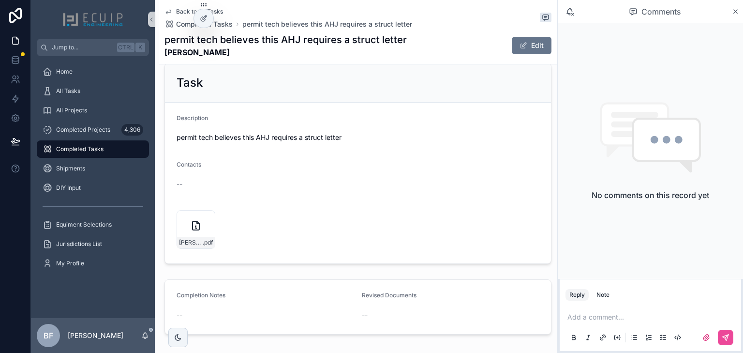
scroll to position [348, 0]
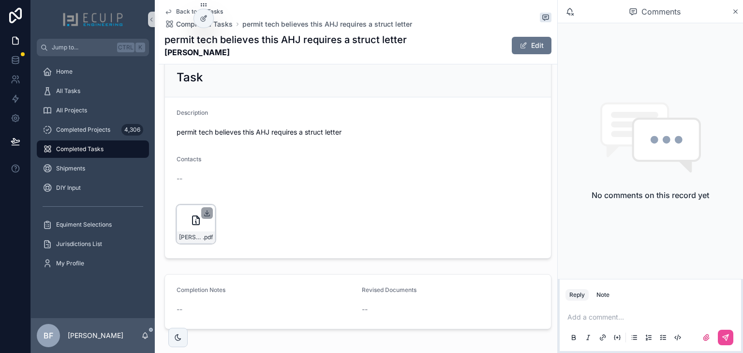
click at [206, 217] on icon "scrollable content" at bounding box center [207, 213] width 8 height 8
click at [534, 51] on button "Edit" at bounding box center [532, 45] width 40 height 17
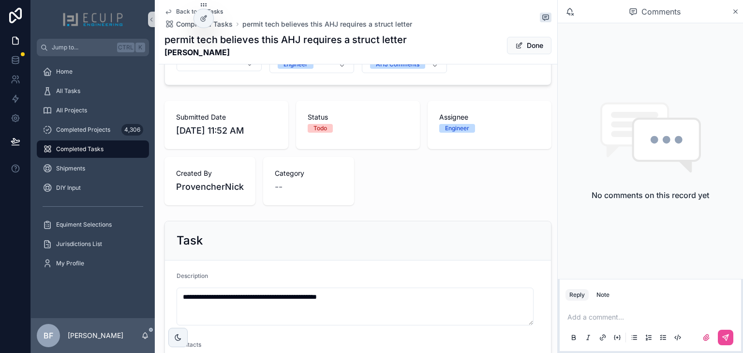
scroll to position [0, 0]
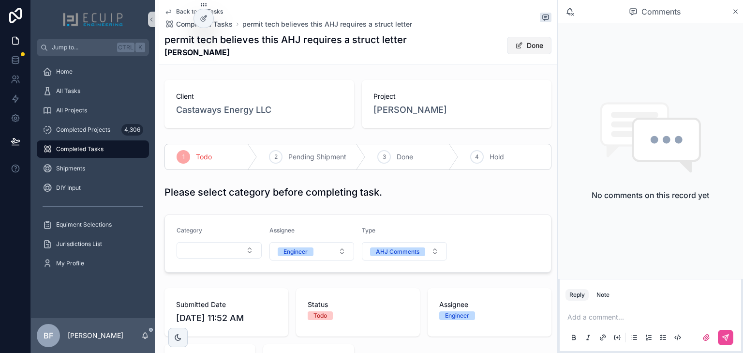
click at [515, 47] on span "scrollable content" at bounding box center [519, 46] width 8 height 8
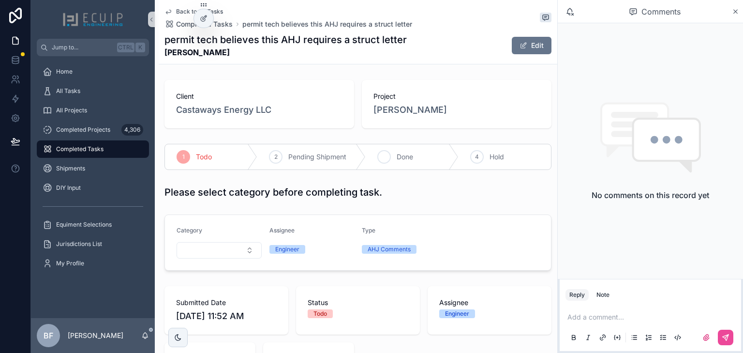
click at [415, 151] on div "3 Done" at bounding box center [412, 156] width 92 height 25
click at [60, 86] on div "All Tasks" at bounding box center [93, 90] width 101 height 15
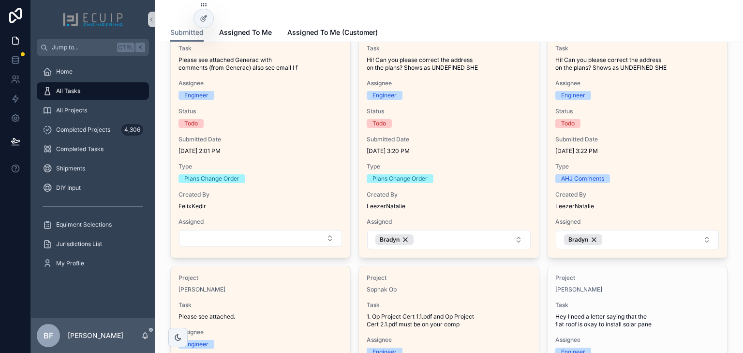
scroll to position [774, 0]
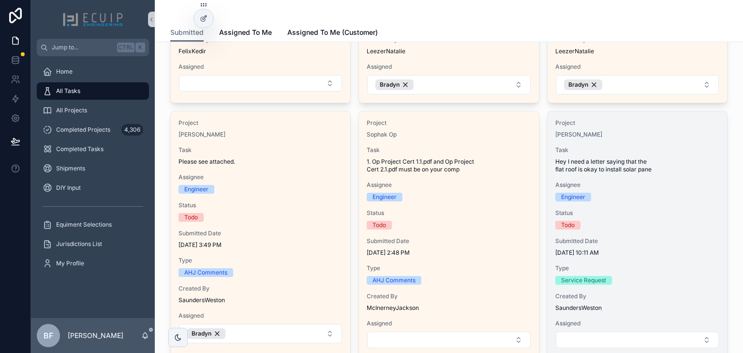
click at [598, 153] on div "Task Hey I need a letter saying that the flat roof is okay to install solar pane" at bounding box center [637, 159] width 164 height 27
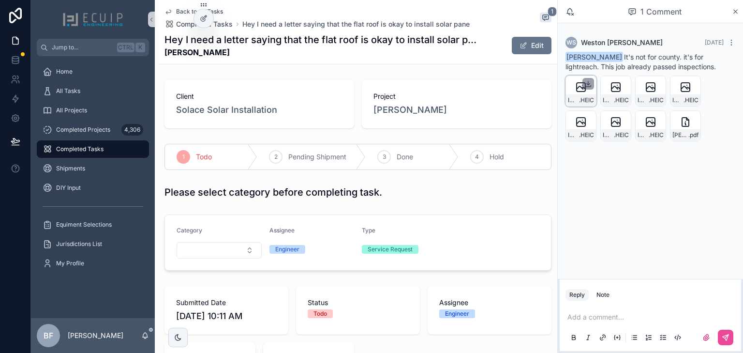
click at [588, 83] on icon "scrollable content" at bounding box center [589, 84] width 8 height 8
click at [620, 83] on icon "scrollable content" at bounding box center [623, 84] width 8 height 8
click at [656, 82] on icon "scrollable content" at bounding box center [658, 84] width 8 height 8
click at [690, 83] on icon "scrollable content" at bounding box center [693, 84] width 8 height 8
click at [692, 118] on icon "scrollable content" at bounding box center [693, 119] width 8 height 8
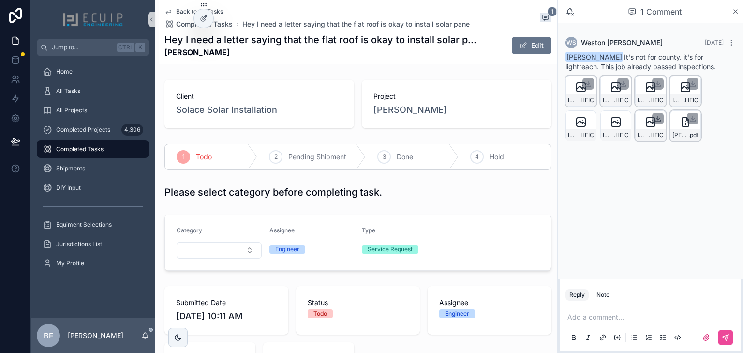
click at [657, 117] on icon "scrollable content" at bounding box center [658, 119] width 8 height 8
click at [623, 118] on icon "scrollable content" at bounding box center [623, 118] width 0 height 4
click at [587, 118] on icon "scrollable content" at bounding box center [589, 119] width 8 height 8
click at [82, 86] on div "All Tasks" at bounding box center [93, 90] width 101 height 15
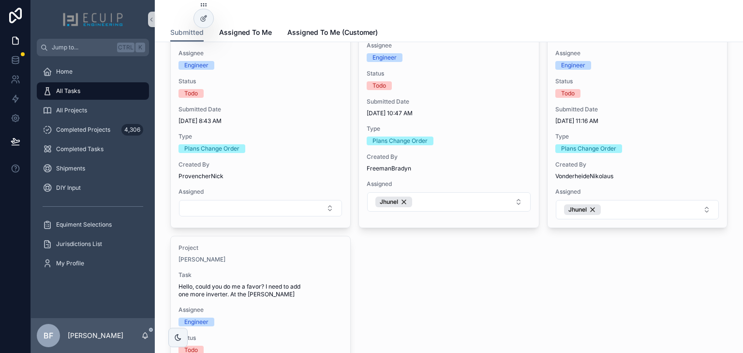
scroll to position [1161, 0]
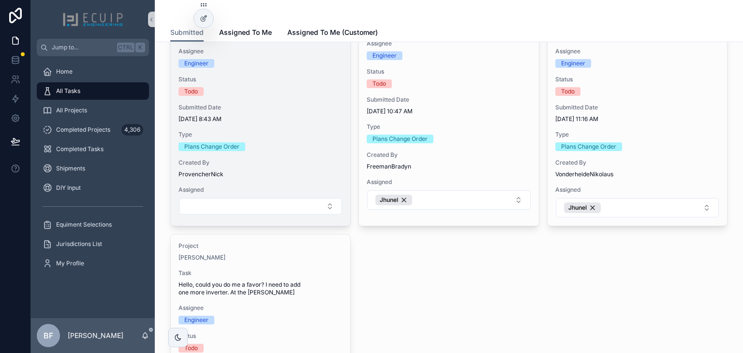
click at [259, 79] on span "Status" at bounding box center [261, 79] width 164 height 8
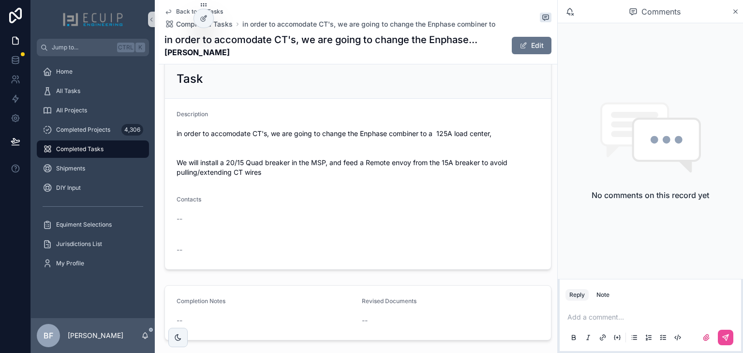
scroll to position [348, 0]
drag, startPoint x: 103, startPoint y: 87, endPoint x: 153, endPoint y: 97, distance: 51.8
click at [103, 87] on div "All Tasks" at bounding box center [93, 90] width 101 height 15
